Goal: Task Accomplishment & Management: Complete application form

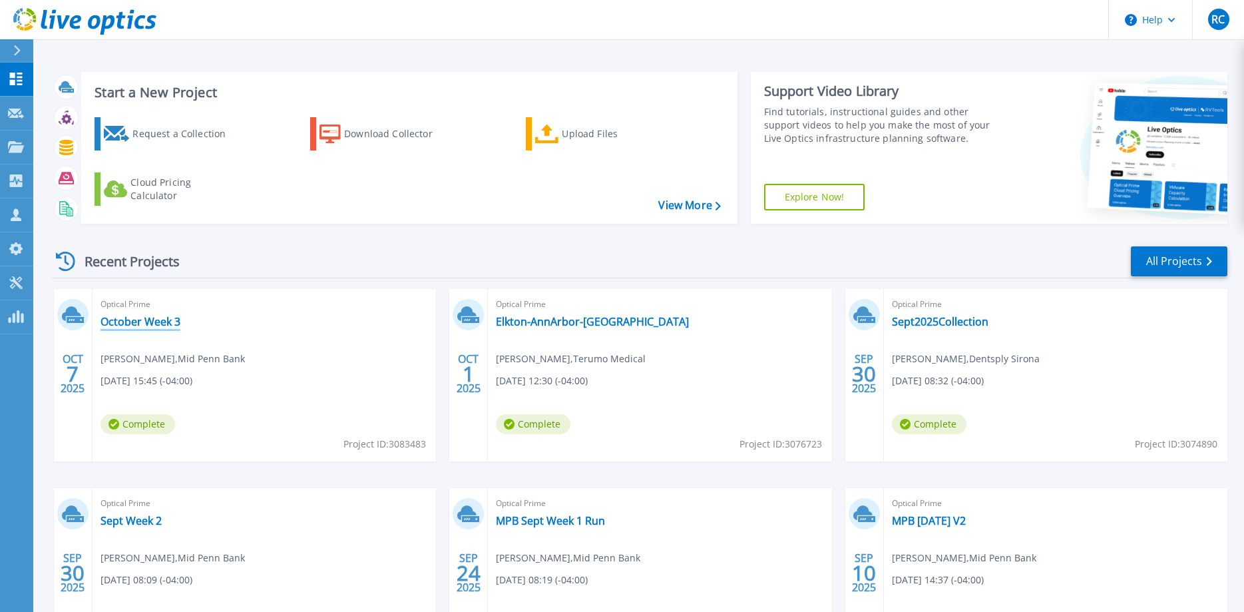
click at [165, 320] on link "October Week 3" at bounding box center [141, 321] width 80 height 13
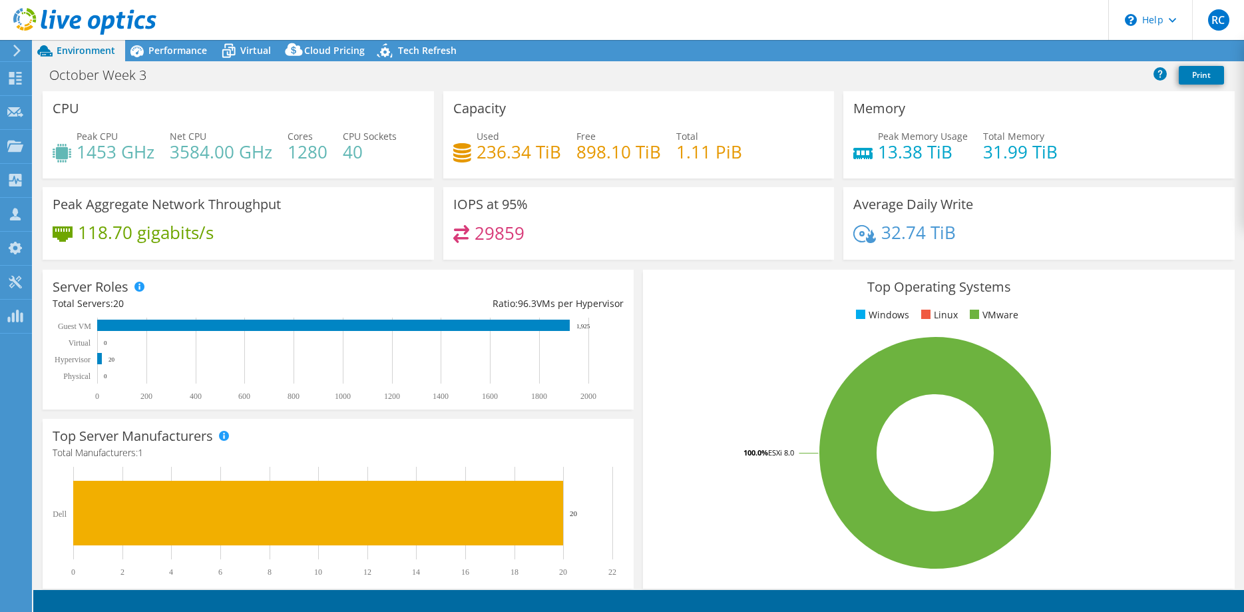
select select "USD"
click at [174, 52] on span "Performance" at bounding box center [177, 50] width 59 height 13
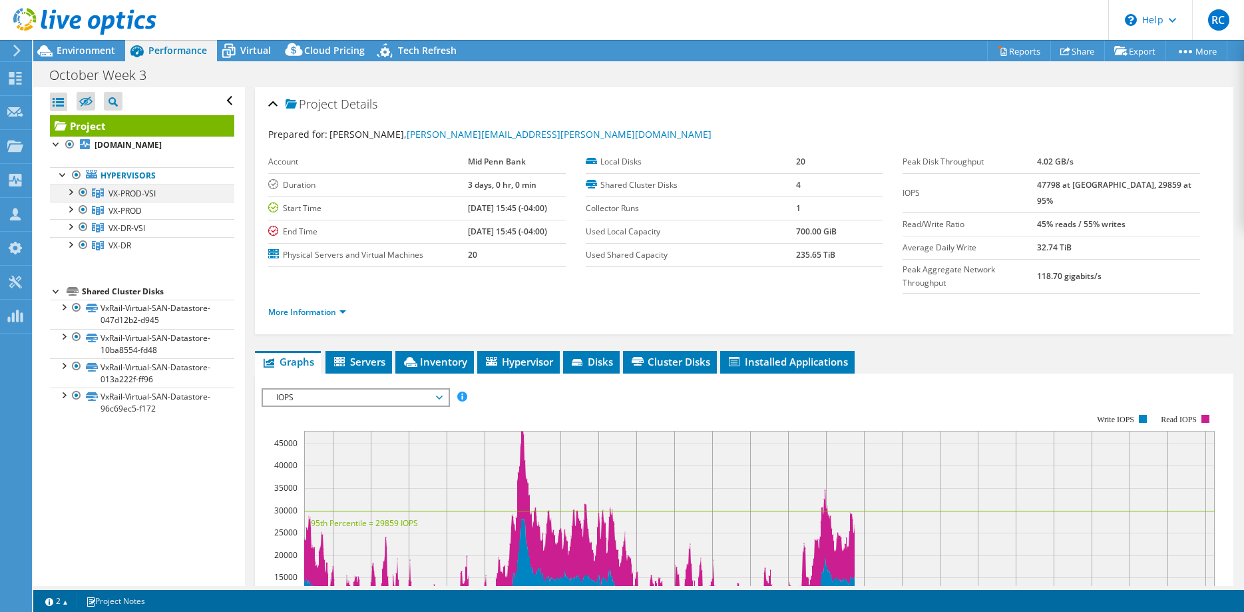
click at [83, 200] on div at bounding box center [83, 192] width 13 height 16
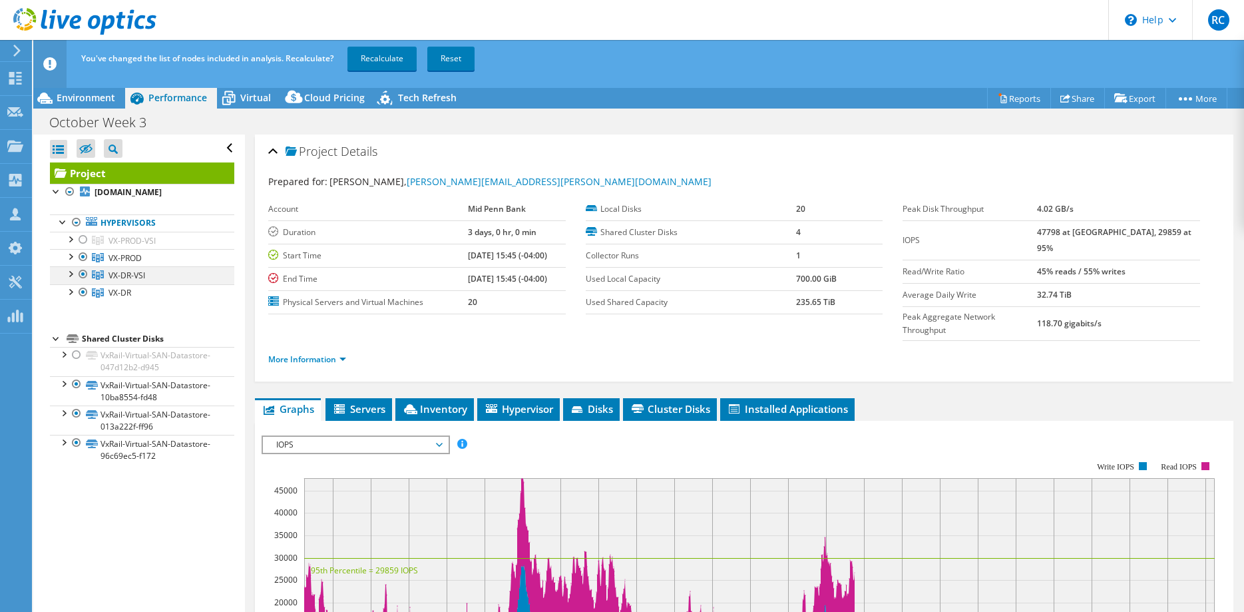
click at [82, 282] on div at bounding box center [83, 274] width 13 height 16
click at [83, 300] on div at bounding box center [83, 292] width 13 height 16
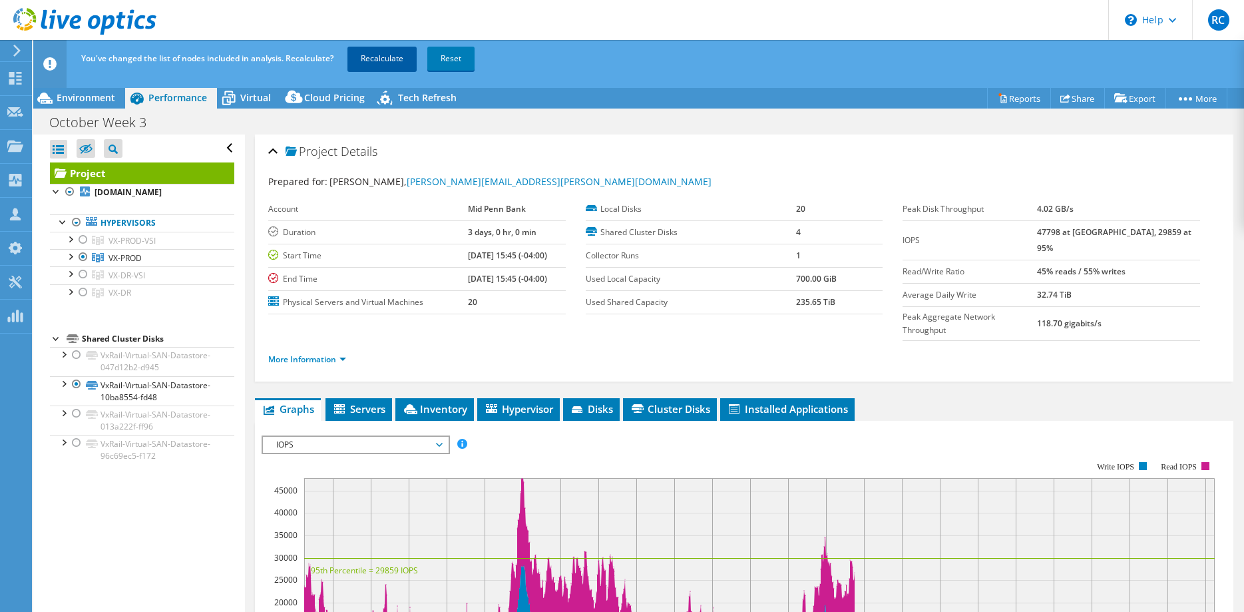
click at [381, 55] on link "Recalculate" at bounding box center [382, 59] width 69 height 24
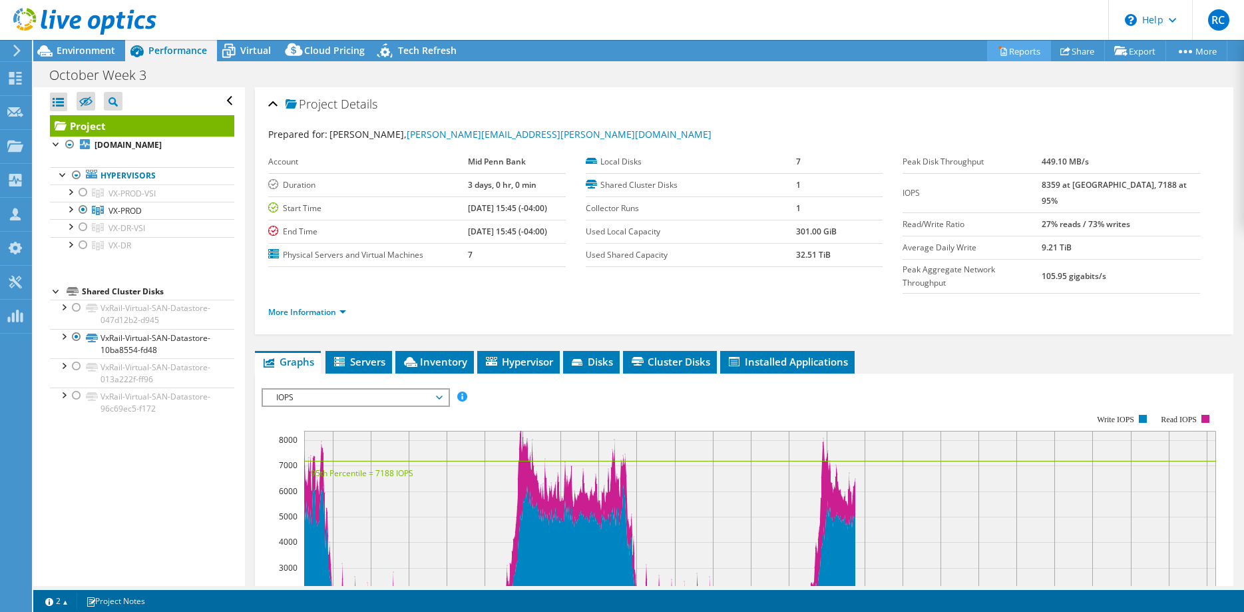
click at [1009, 52] on link "Reports" at bounding box center [1019, 51] width 64 height 21
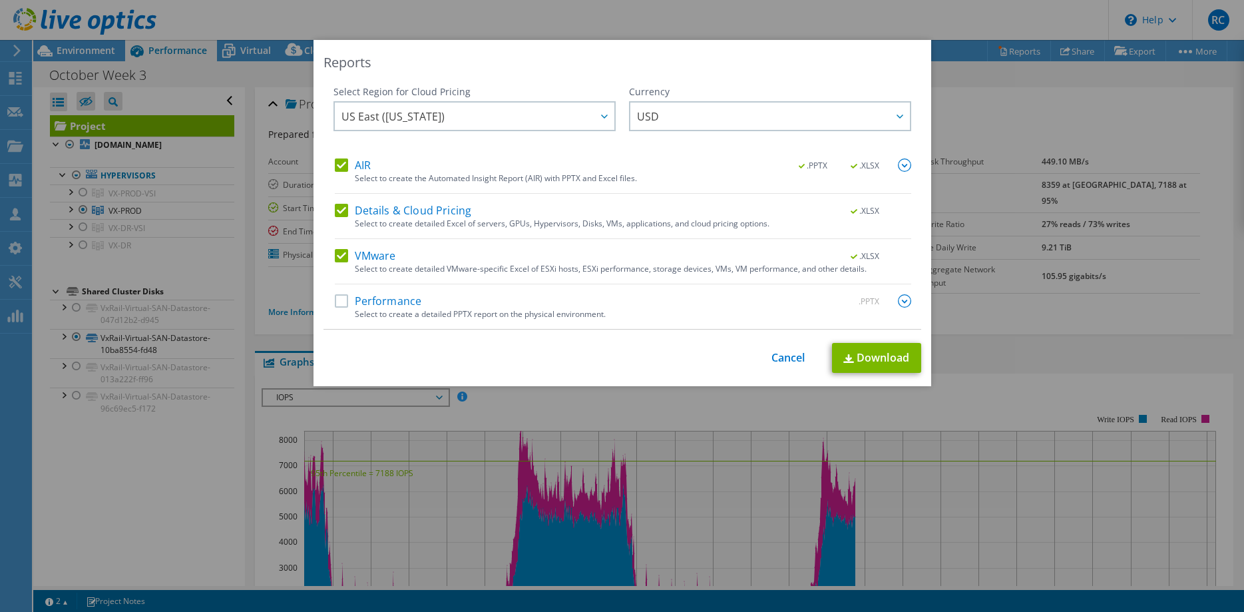
click at [336, 300] on label "Performance" at bounding box center [378, 300] width 87 height 13
click at [0, 0] on input "Performance" at bounding box center [0, 0] width 0 height 0
click at [906, 304] on img at bounding box center [904, 300] width 13 height 13
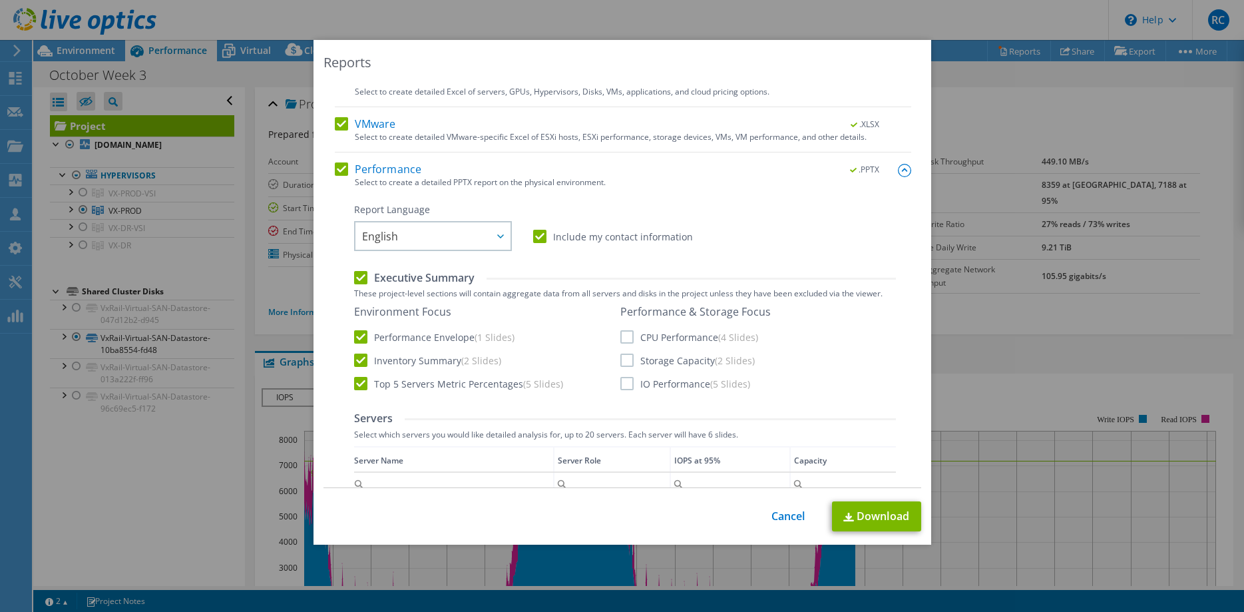
scroll to position [136, 0]
click at [629, 336] on label "CPU Performance (4 Slides)" at bounding box center [689, 332] width 138 height 13
click at [0, 0] on input "CPU Performance (4 Slides)" at bounding box center [0, 0] width 0 height 0
click at [624, 360] on label "Storage Capacity (2 Slides)" at bounding box center [687, 356] width 134 height 13
click at [0, 0] on input "Storage Capacity (2 Slides)" at bounding box center [0, 0] width 0 height 0
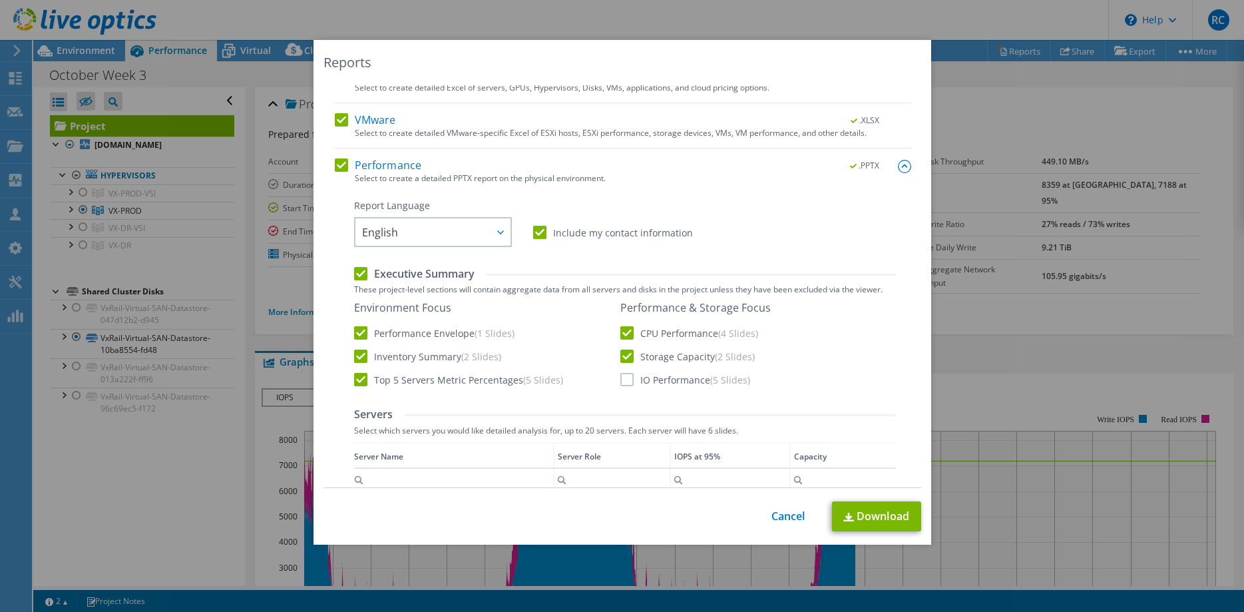
click at [624, 384] on label "IO Performance (5 Slides)" at bounding box center [685, 379] width 130 height 13
click at [0, 0] on input "IO Performance (5 Slides)" at bounding box center [0, 0] width 0 height 0
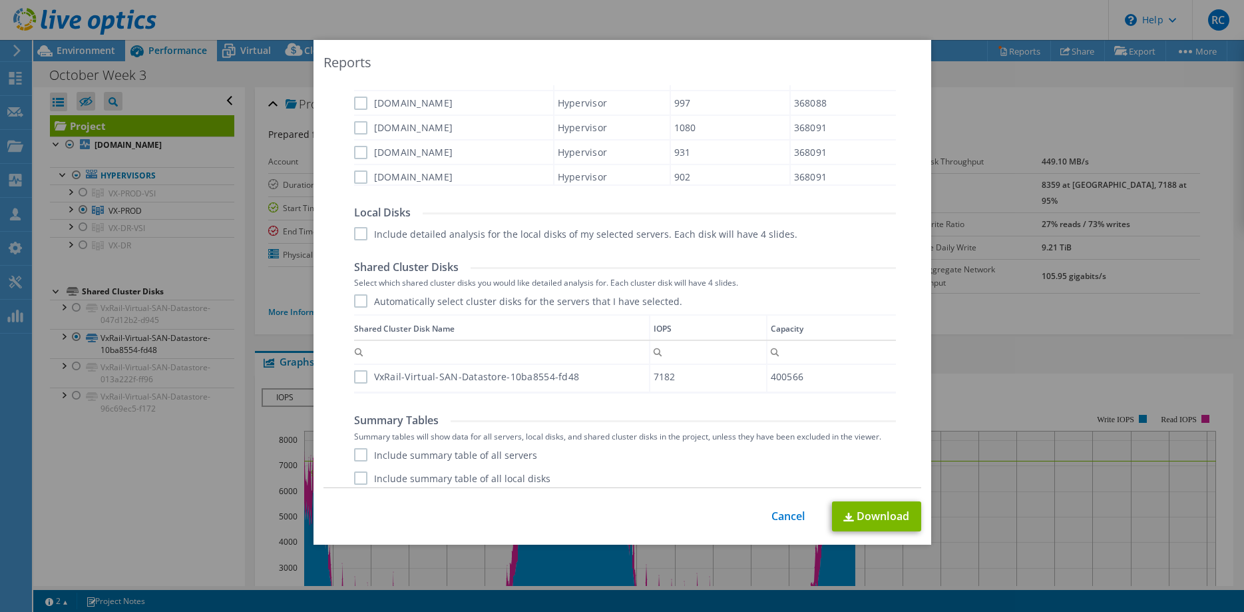
scroll to position [642, 0]
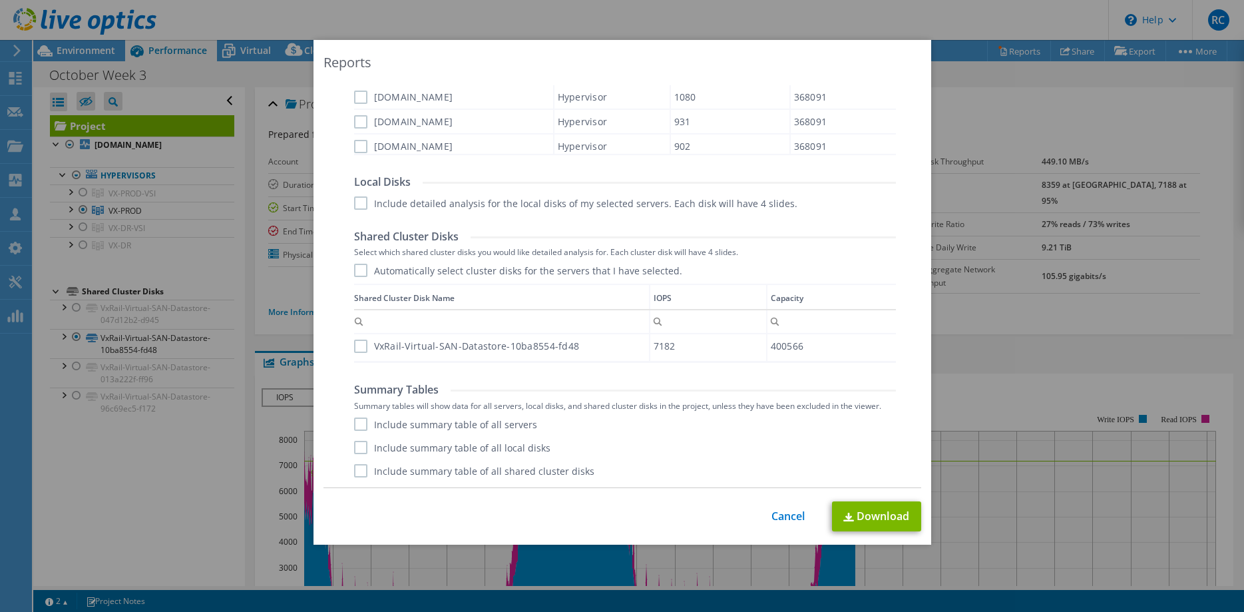
click at [364, 424] on label "Include summary table of all servers" at bounding box center [445, 423] width 183 height 13
click at [0, 0] on input "Include summary table of all servers" at bounding box center [0, 0] width 0 height 0
click at [360, 447] on label "Include summary table of all local disks" at bounding box center [452, 447] width 196 height 13
click at [0, 0] on input "Include summary table of all local disks" at bounding box center [0, 0] width 0 height 0
click at [359, 472] on label "Include summary table of all shared cluster disks" at bounding box center [474, 470] width 240 height 13
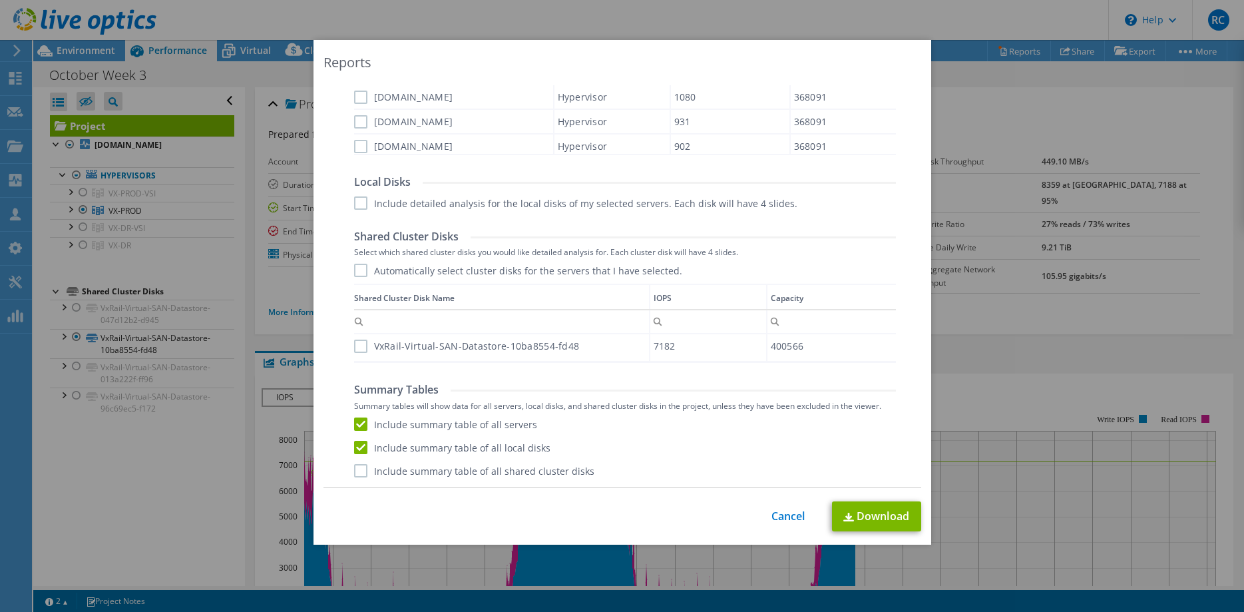
click at [0, 0] on input "Include summary table of all shared cluster disks" at bounding box center [0, 0] width 0 height 0
click at [887, 523] on link "Download" at bounding box center [876, 516] width 89 height 30
click at [789, 515] on link "Cancel" at bounding box center [789, 516] width 34 height 13
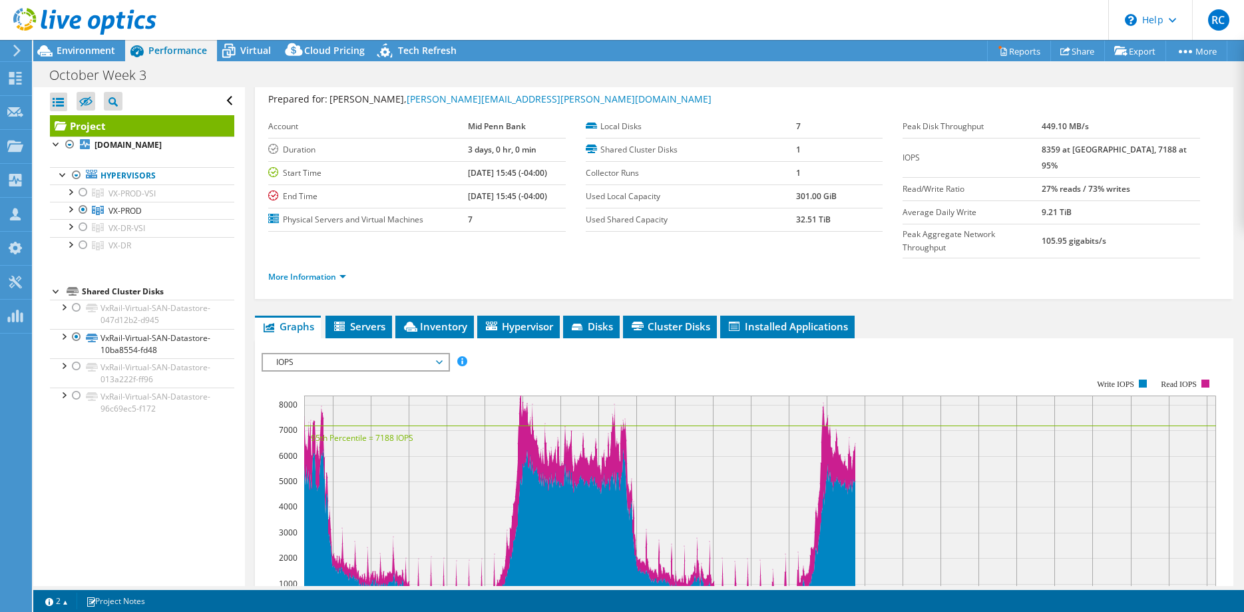
scroll to position [68, 0]
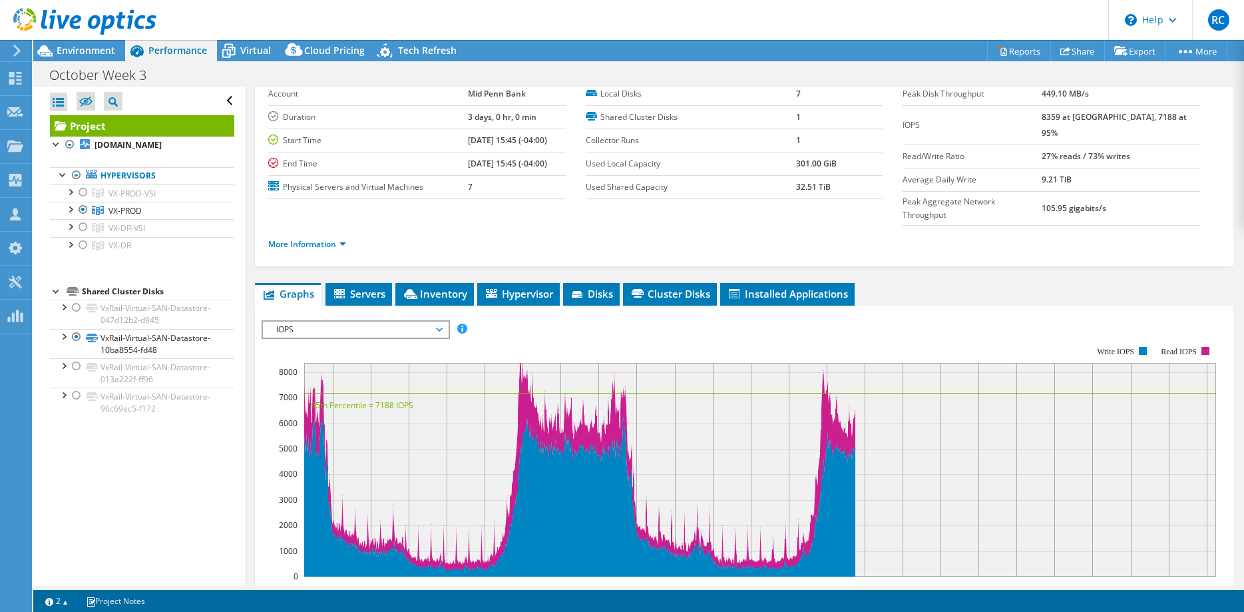
click at [438, 322] on span "IOPS" at bounding box center [355, 330] width 171 height 16
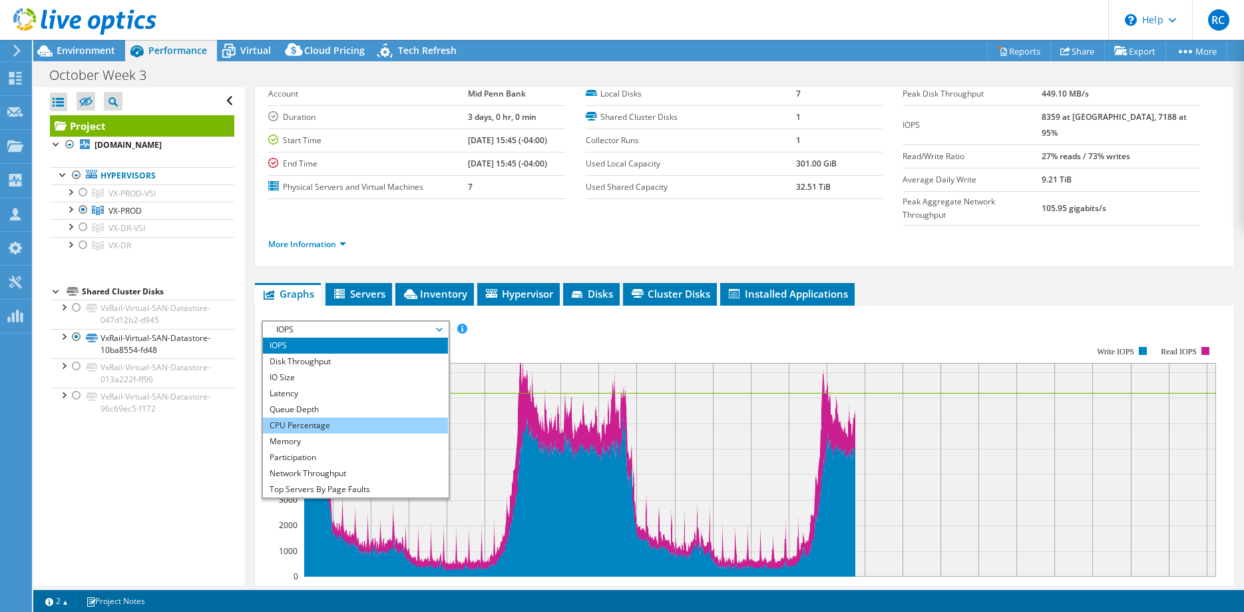
click at [296, 417] on li "CPU Percentage" at bounding box center [355, 425] width 184 height 16
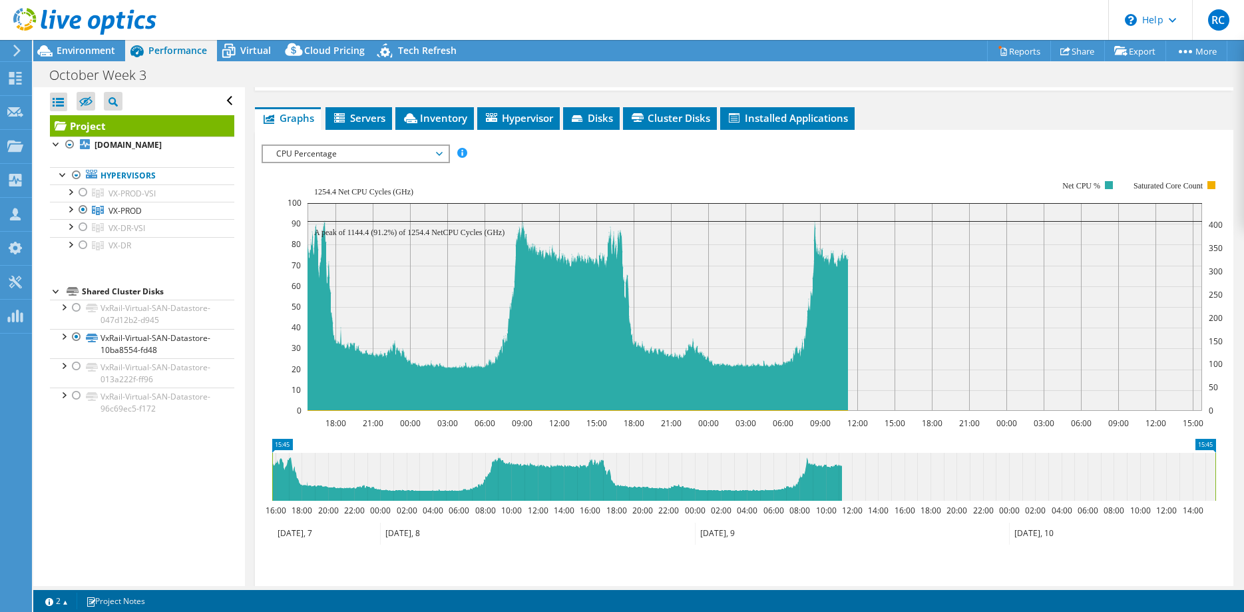
scroll to position [272, 0]
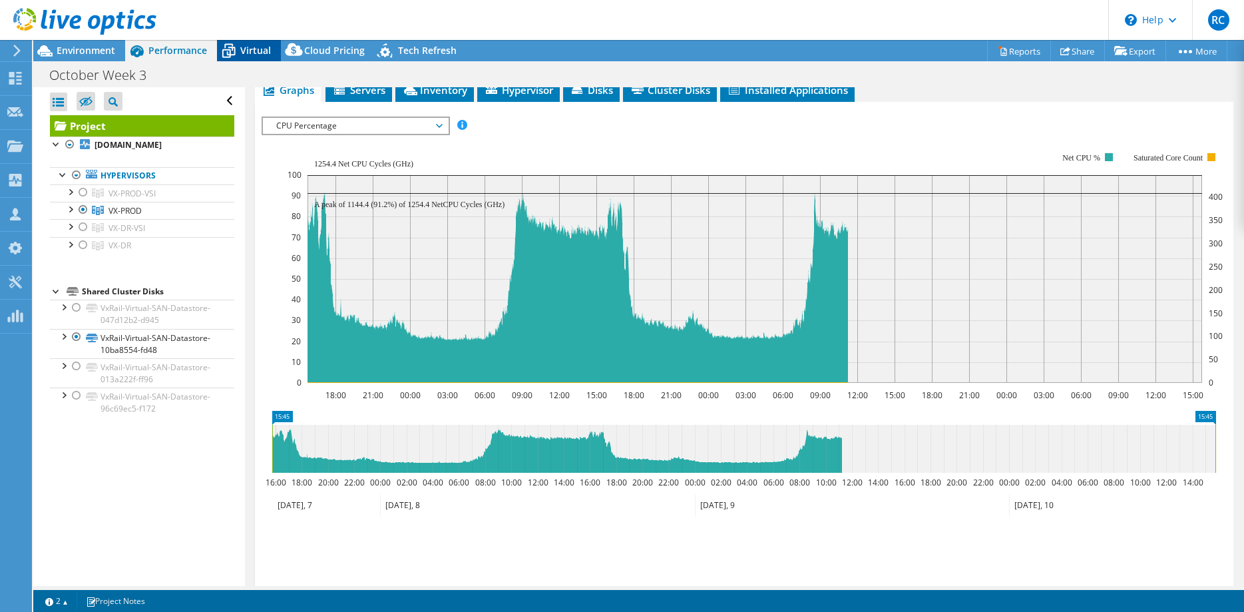
click at [248, 51] on span "Virtual" at bounding box center [255, 50] width 31 height 13
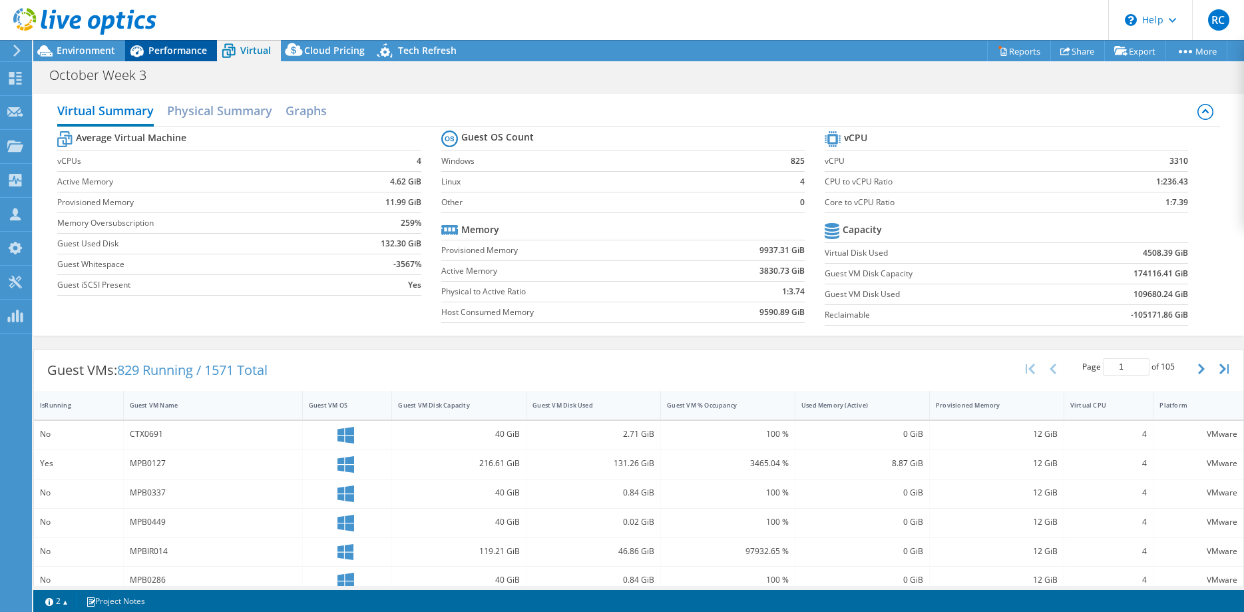
click at [200, 50] on span "Performance" at bounding box center [177, 50] width 59 height 13
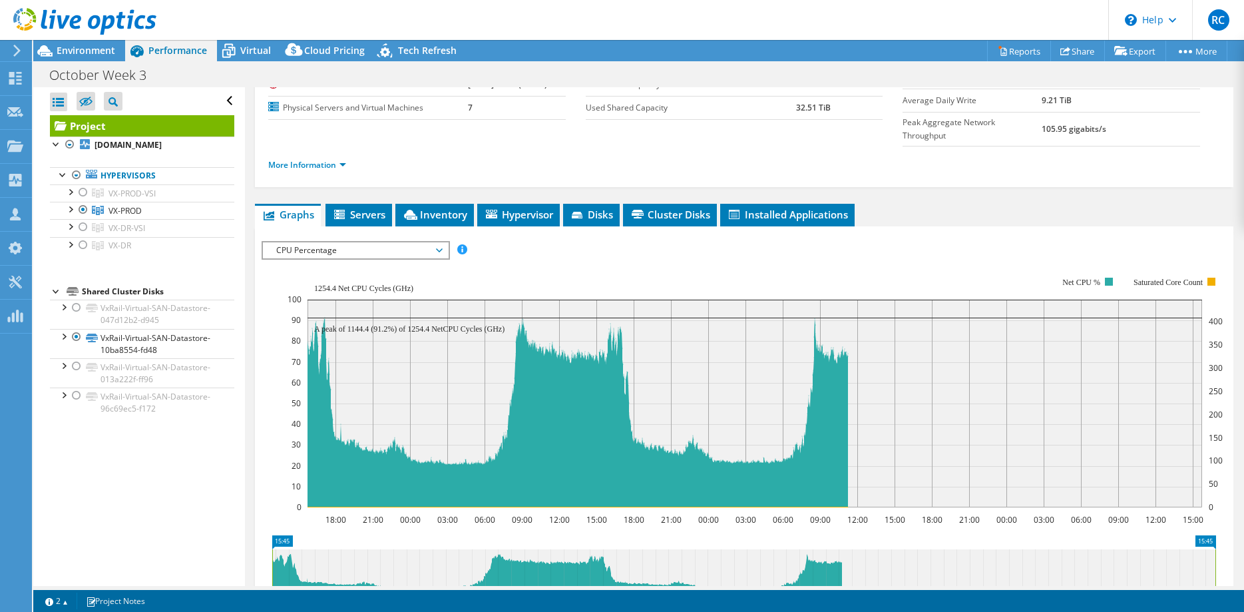
scroll to position [0, 0]
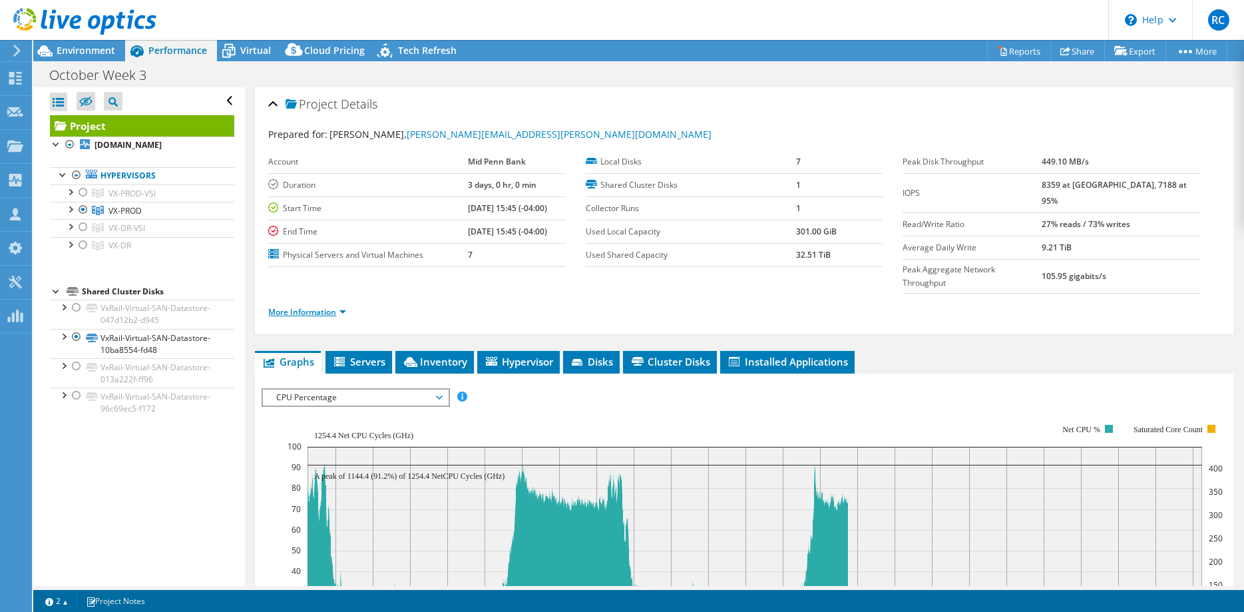
click at [335, 306] on link "More Information" at bounding box center [307, 311] width 78 height 11
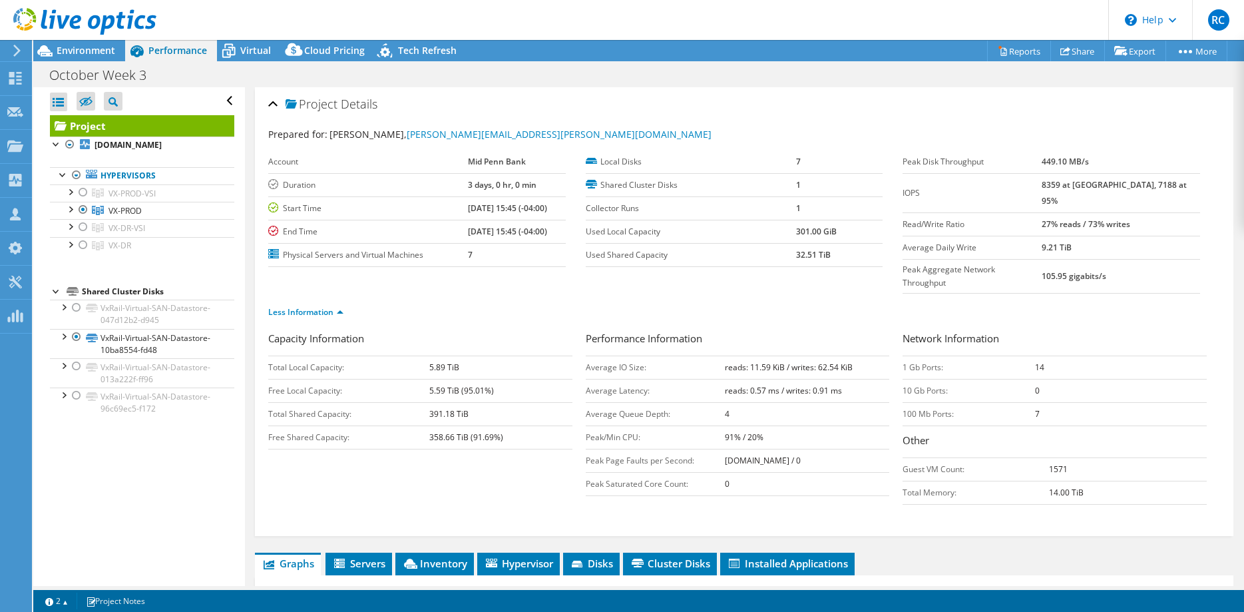
click at [15, 47] on use at bounding box center [16, 51] width 7 height 12
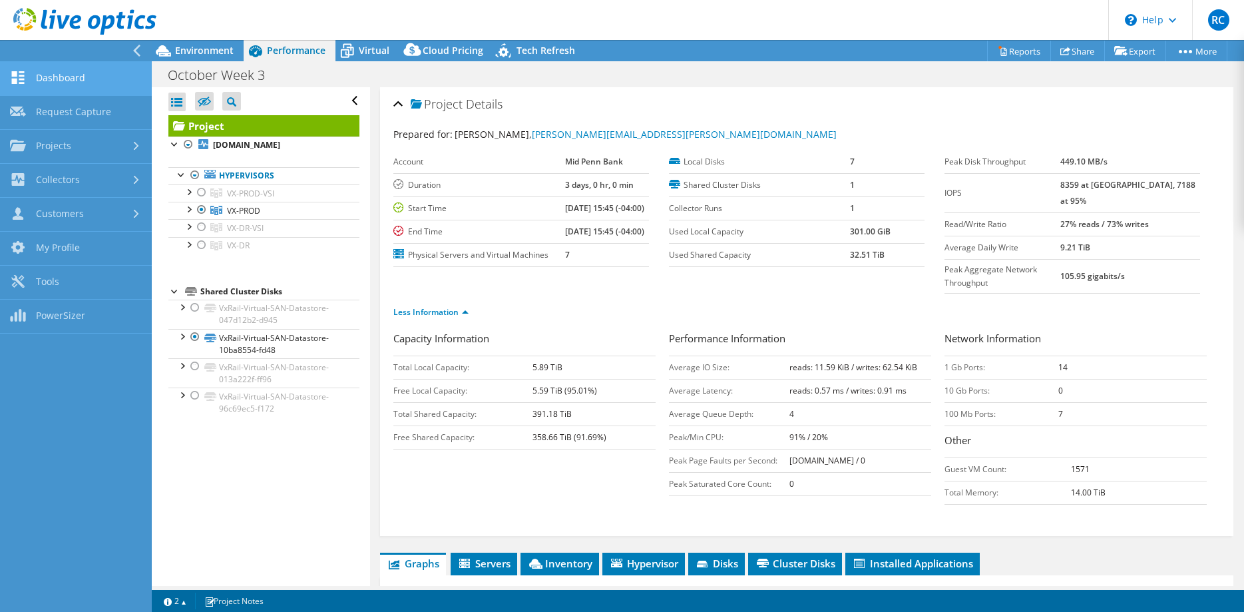
click at [57, 74] on link "Dashboard" at bounding box center [76, 79] width 152 height 34
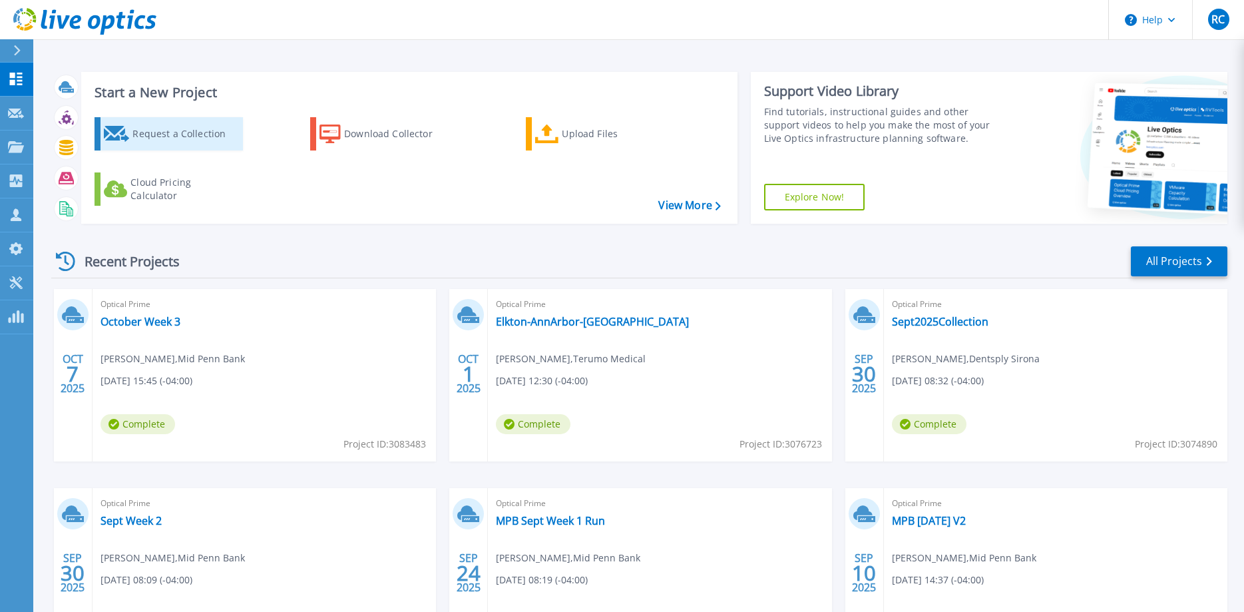
click at [179, 135] on div "Request a Collection" at bounding box center [185, 133] width 107 height 27
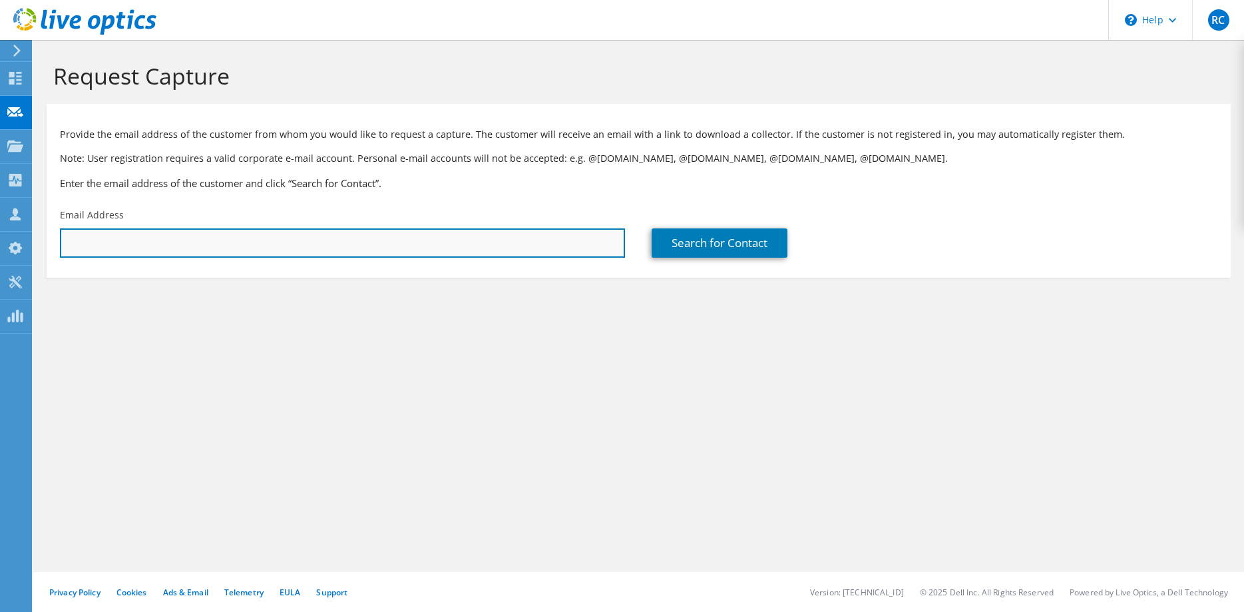
paste input "tyler.rolek@midpennbank.com"
type input "tyler.rolek@midpennbank.com"
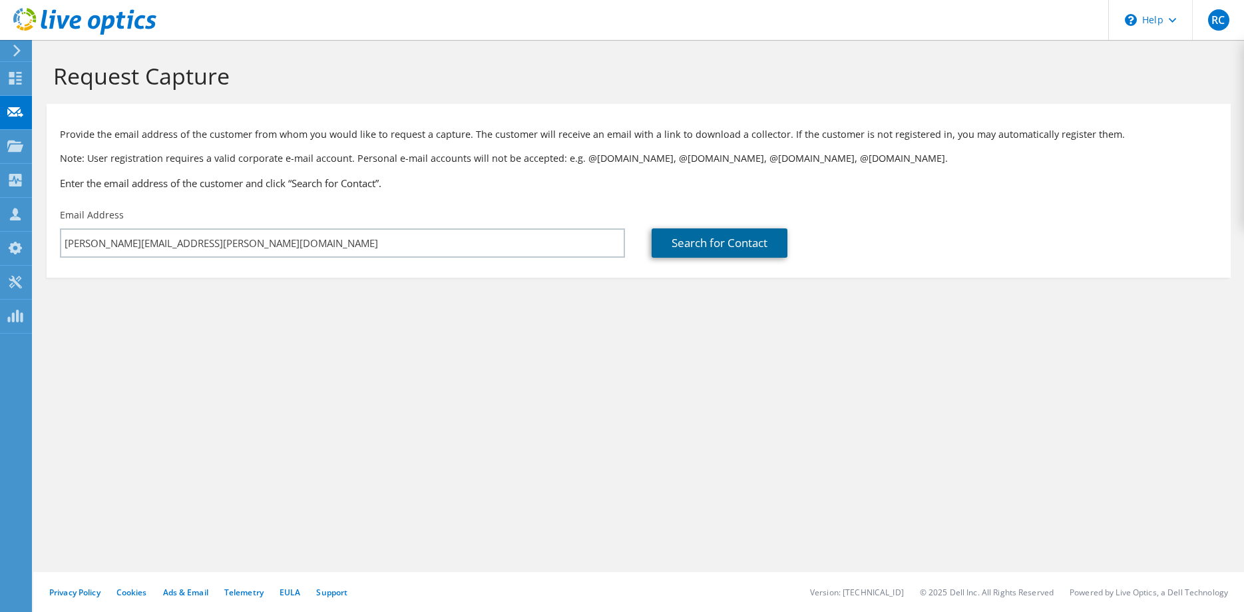
click at [709, 247] on link "Search for Contact" at bounding box center [720, 242] width 136 height 29
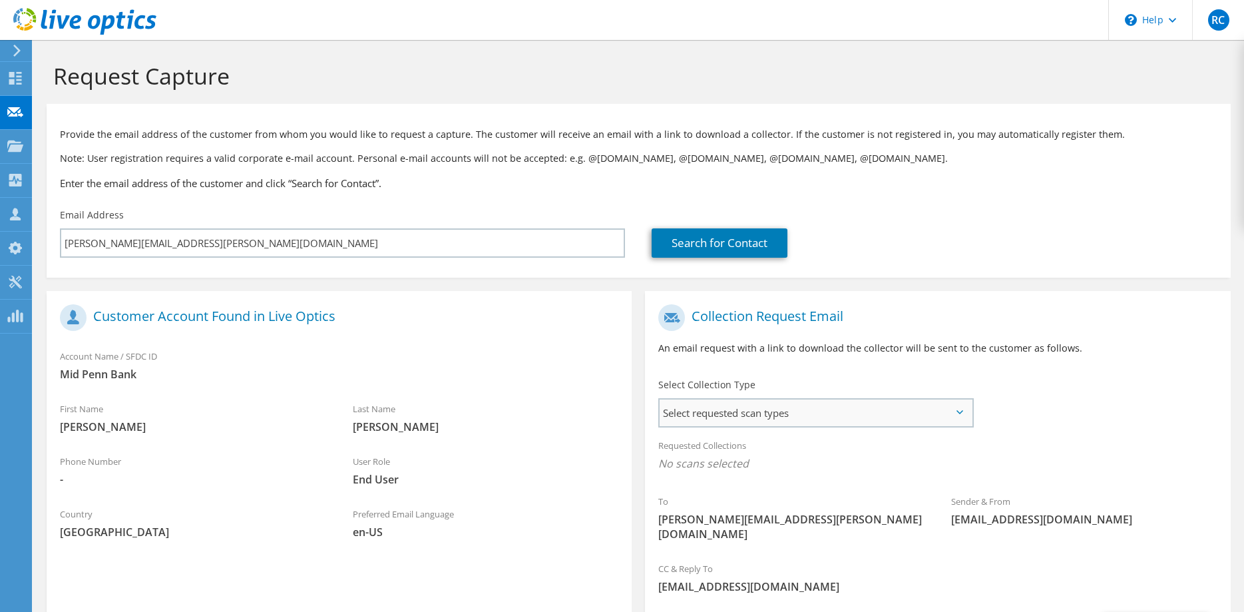
click at [774, 422] on span "Select requested scan types" at bounding box center [816, 412] width 312 height 27
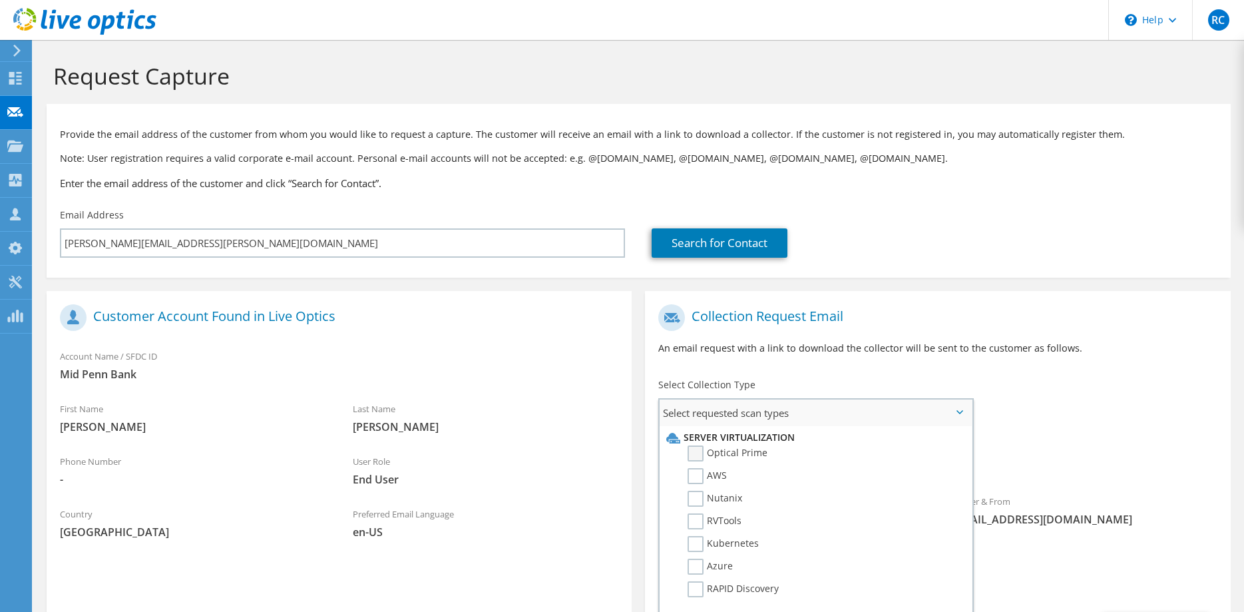
click at [697, 450] on label "Optical Prime" at bounding box center [728, 453] width 80 height 16
click at [0, 0] on input "Optical Prime" at bounding box center [0, 0] width 0 height 0
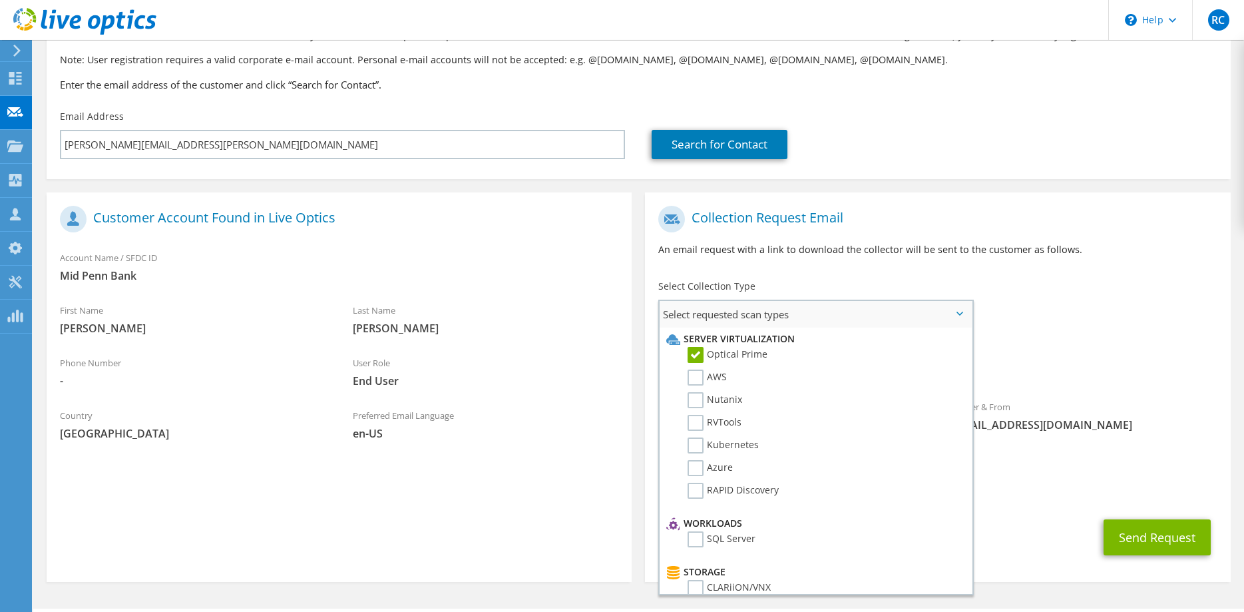
scroll to position [120, 0]
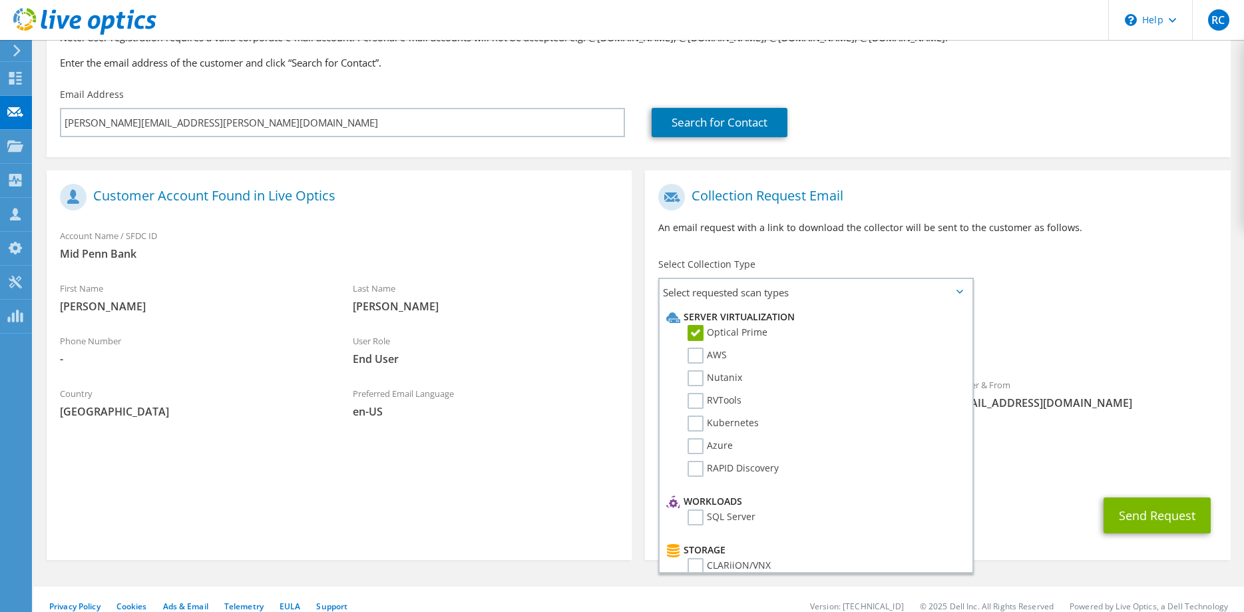
click at [1078, 438] on div "CC & Reply To rcheeseman@arrayasolutions.com" at bounding box center [937, 461] width 585 height 46
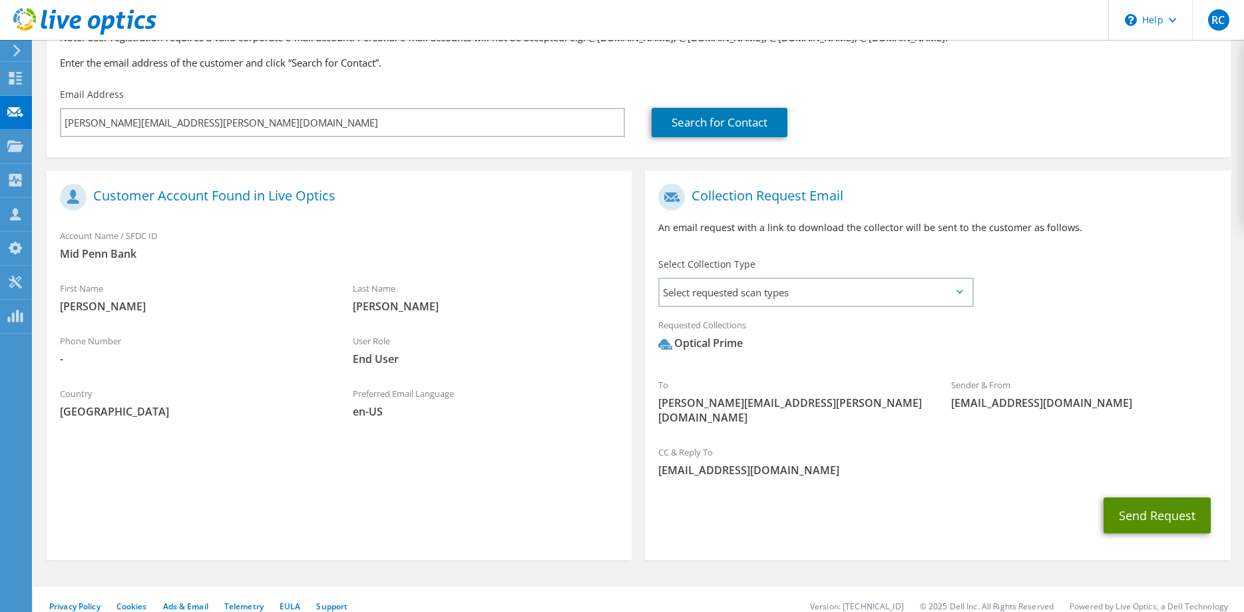
click at [1132, 501] on button "Send Request" at bounding box center [1157, 515] width 107 height 36
